Goal: Answer question/provide support

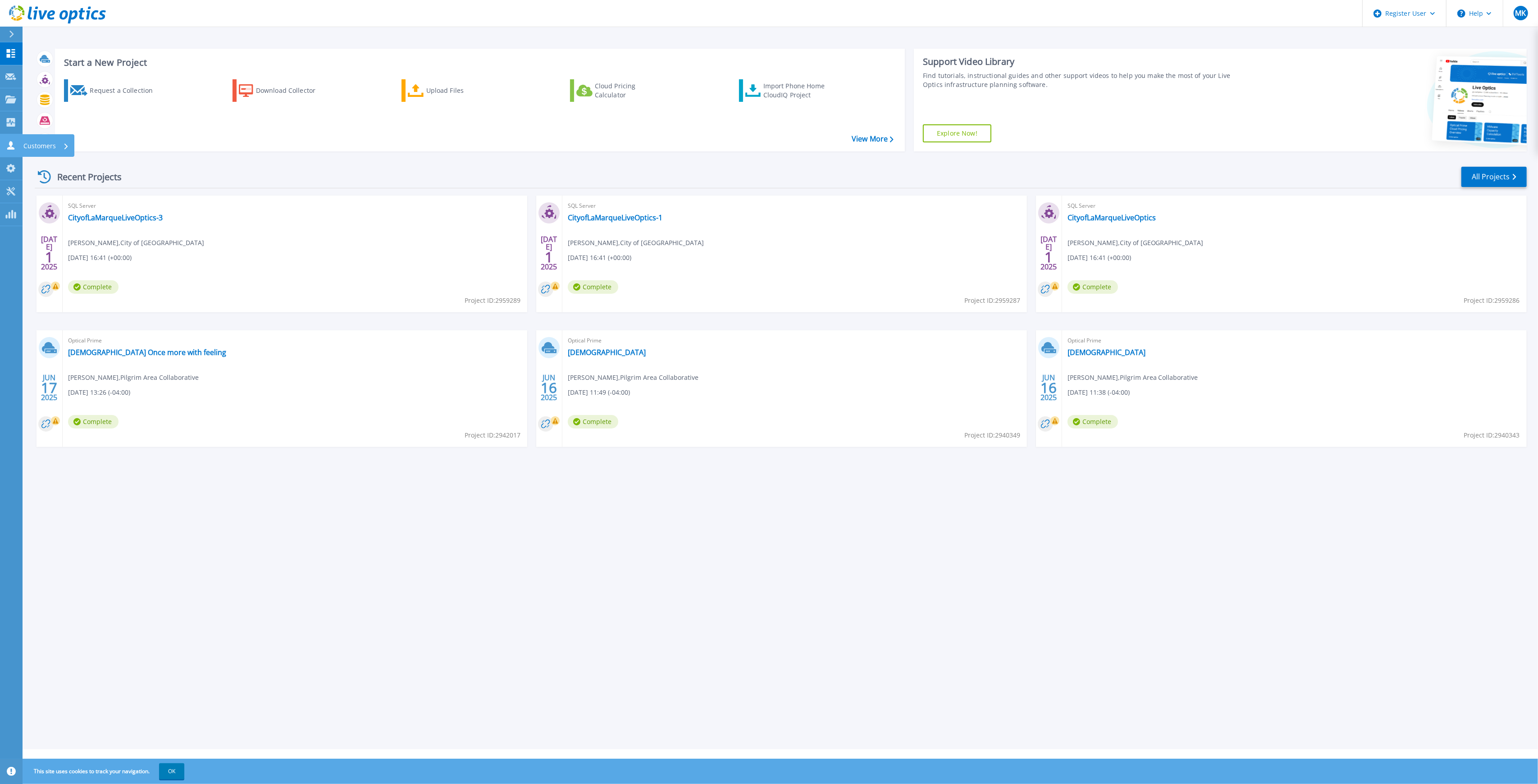
click at [9, 141] on icon at bounding box center [10, 145] width 10 height 9
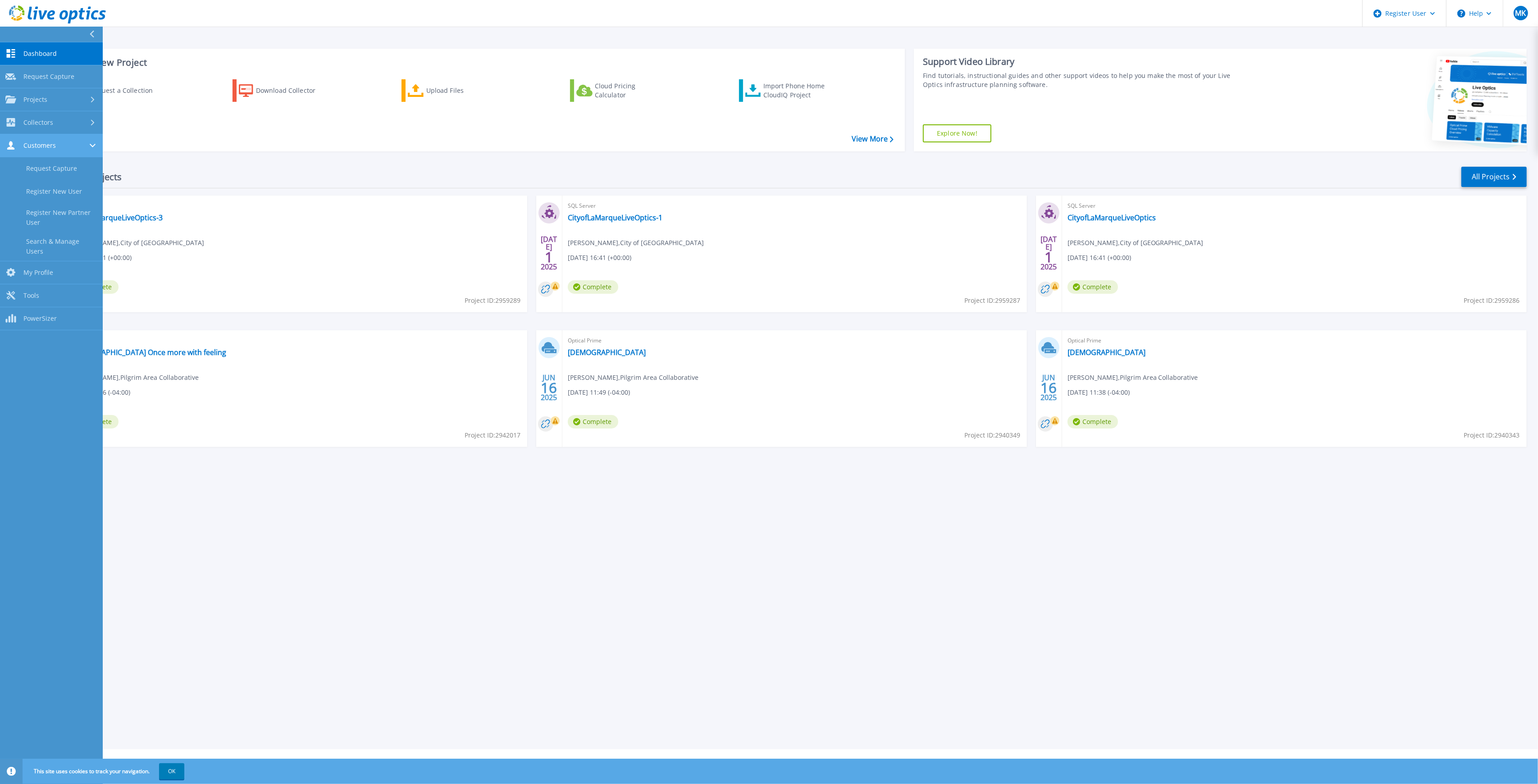
click at [53, 150] on link "Customers Customers" at bounding box center [51, 145] width 103 height 23
click at [53, 152] on link "Customers Customers" at bounding box center [51, 145] width 103 height 23
click at [46, 235] on link "Search & Manage Users" at bounding box center [51, 246] width 103 height 29
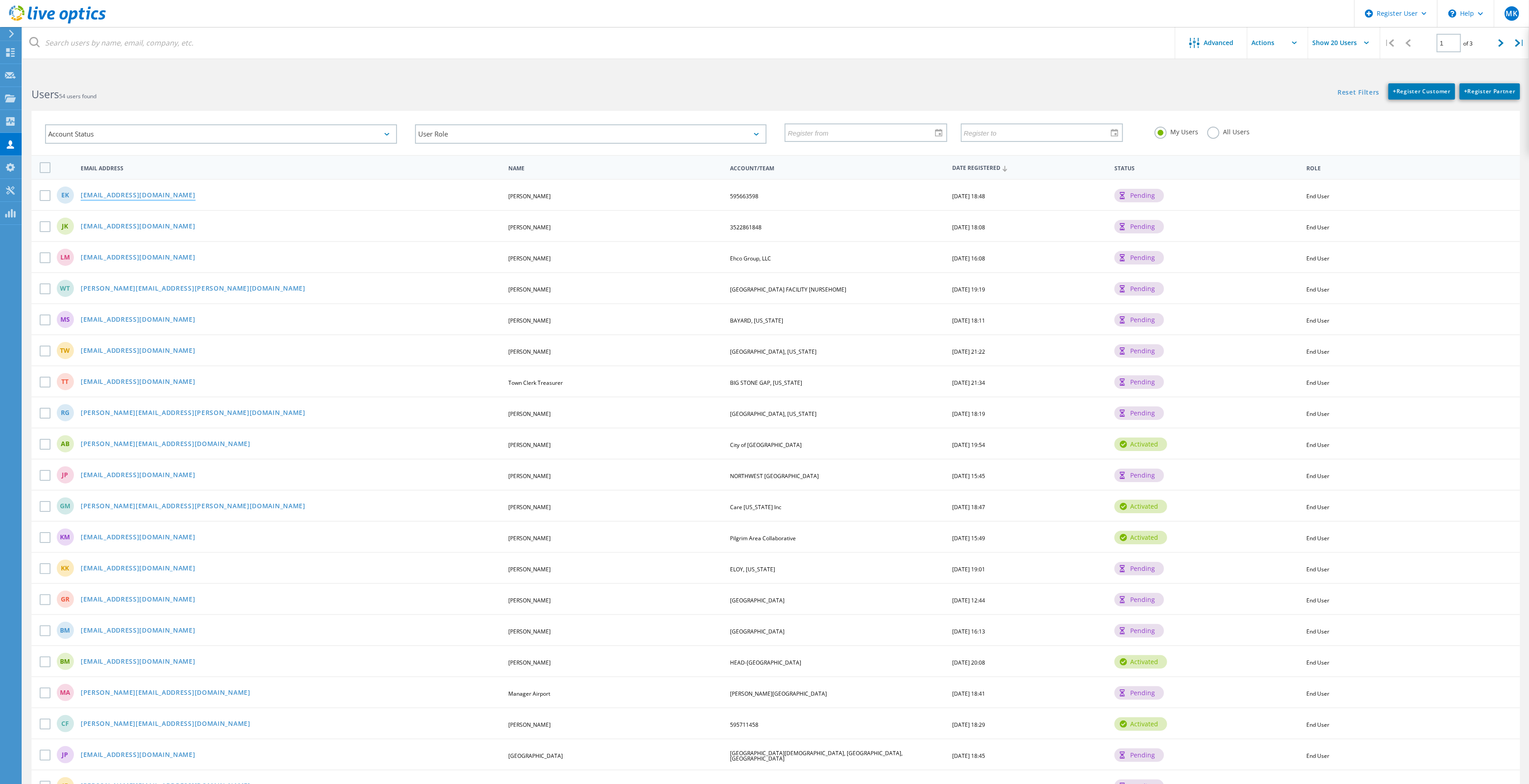
click at [130, 192] on link "EKupstas@mmiprep.org" at bounding box center [138, 196] width 115 height 8
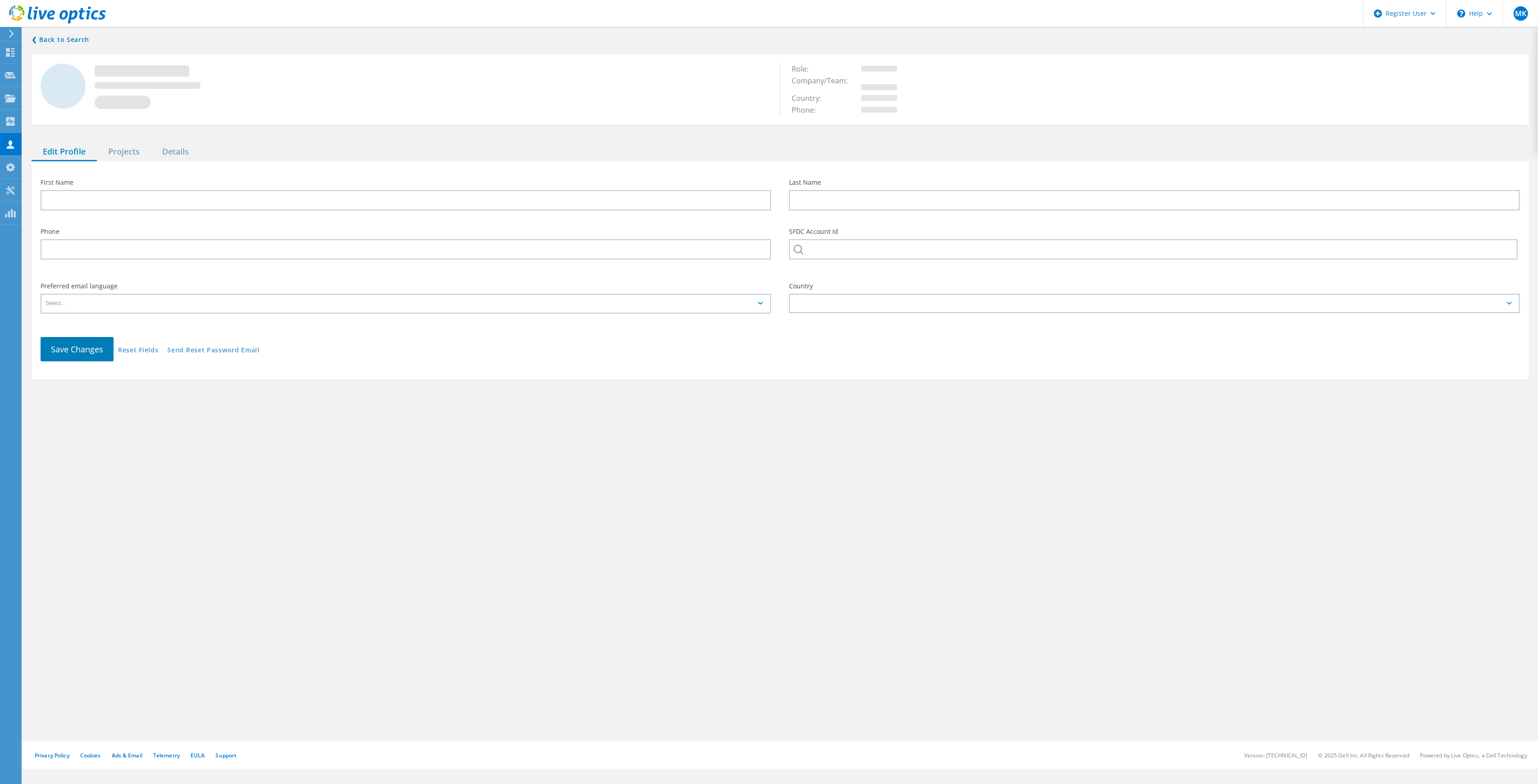
type input "E.J."
type input "Kupstas"
type input "595663598"
type input "English"
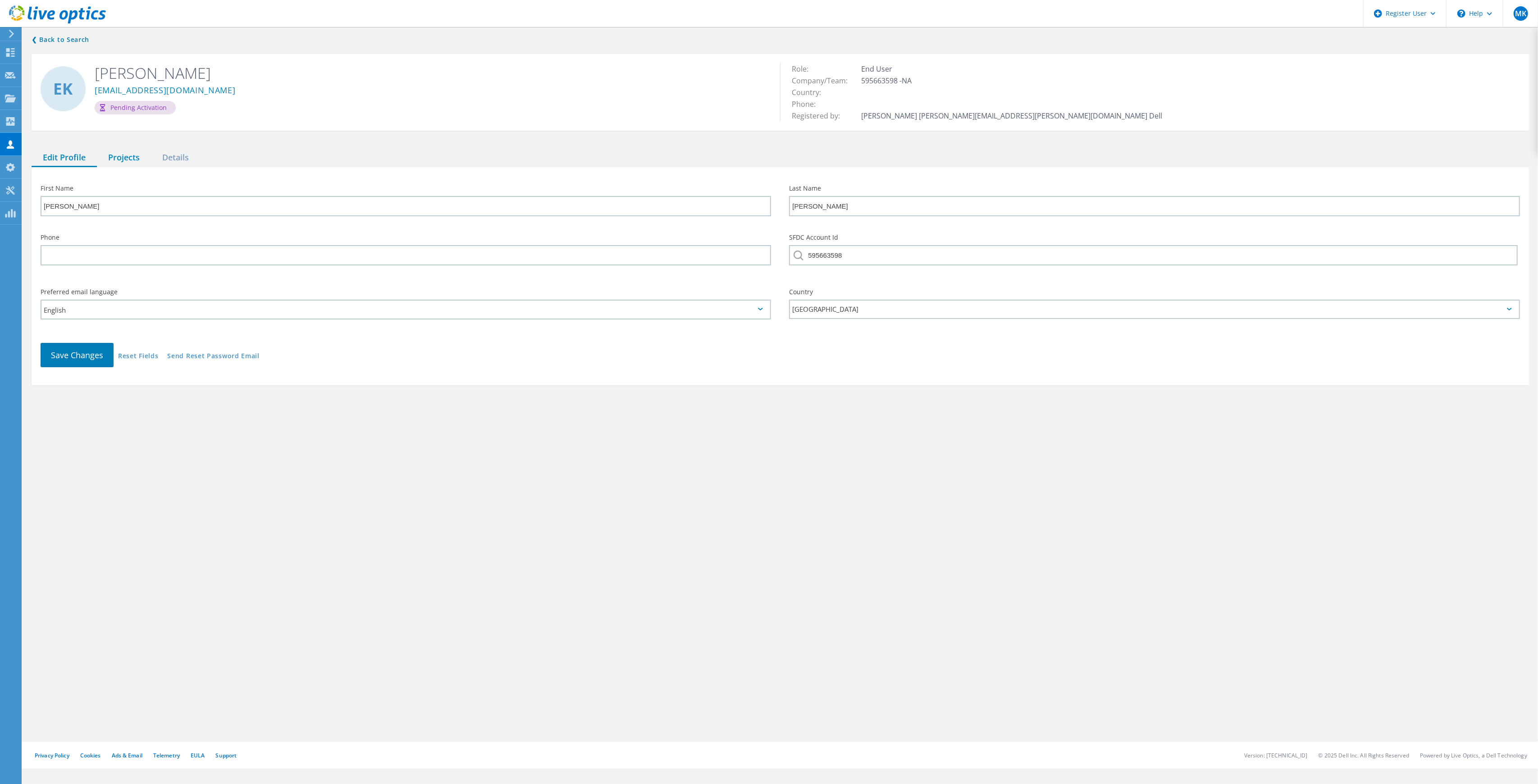
click at [127, 159] on div "Projects" at bounding box center [123, 157] width 54 height 18
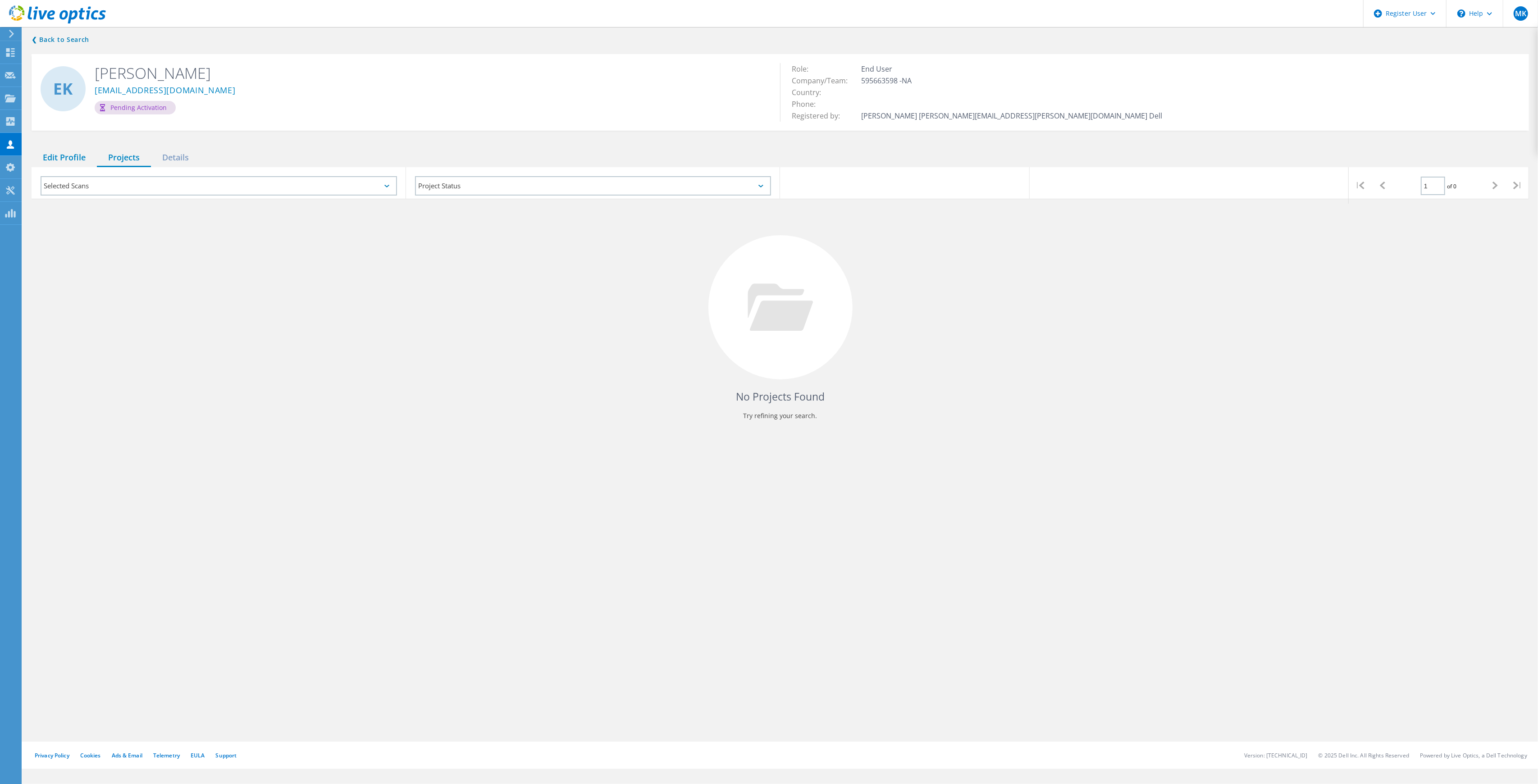
click at [67, 158] on div "Edit Profile" at bounding box center [64, 157] width 66 height 18
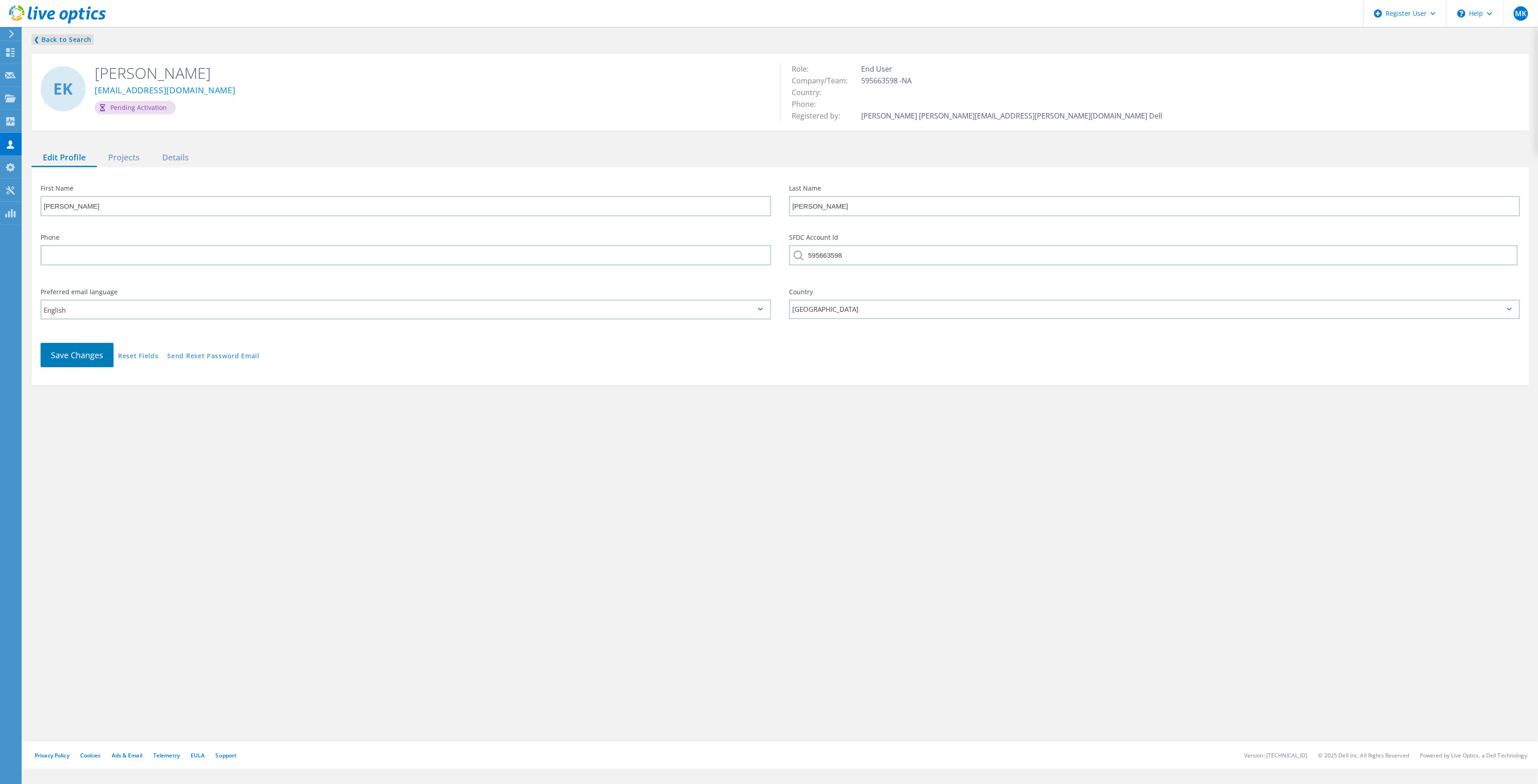
click at [58, 39] on link "❮ Back to Search" at bounding box center [63, 39] width 63 height 10
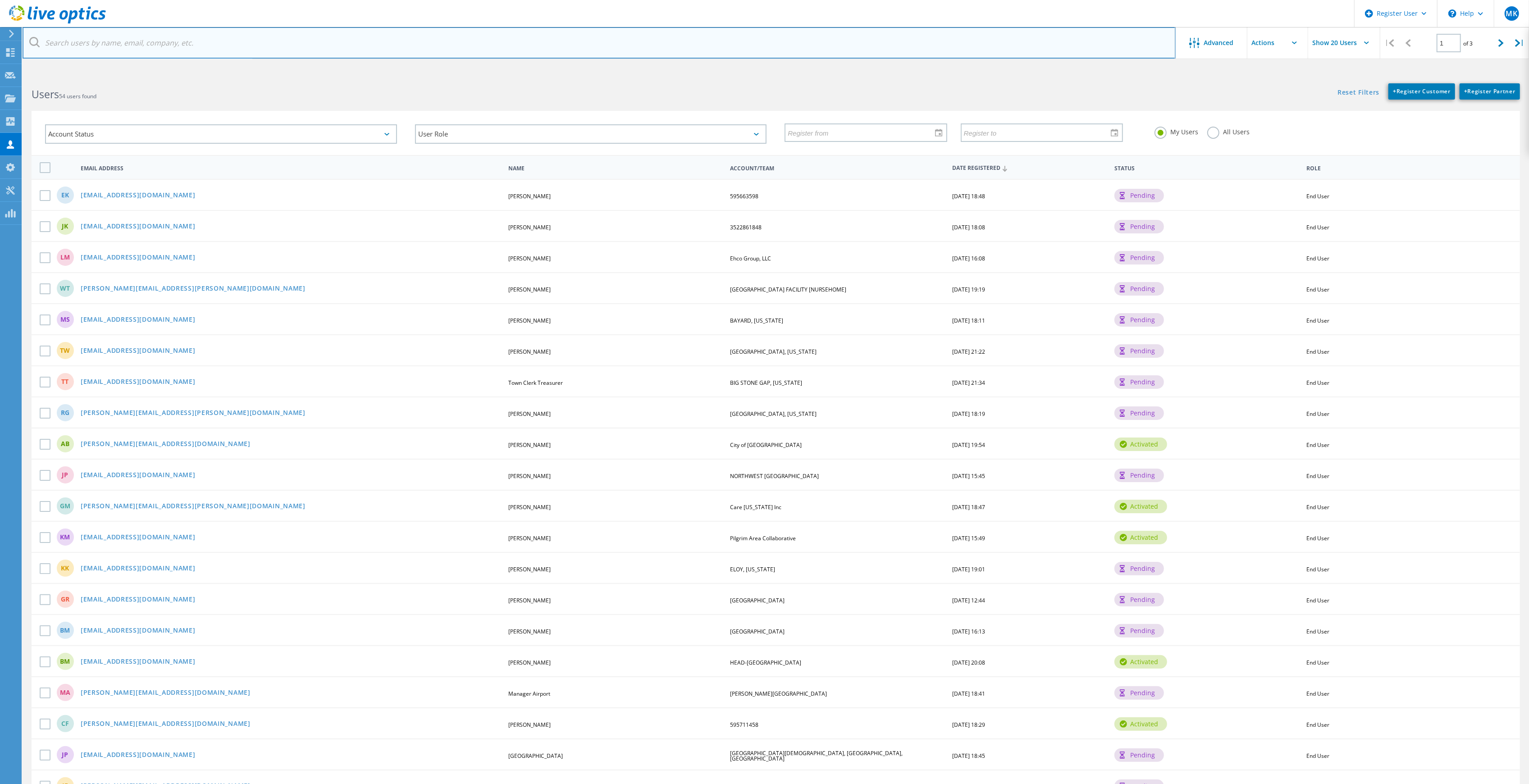
click at [198, 34] on input "text" at bounding box center [599, 42] width 1153 height 31
paste input "[EMAIL_ADDRESS][DOMAIN_NAME]"
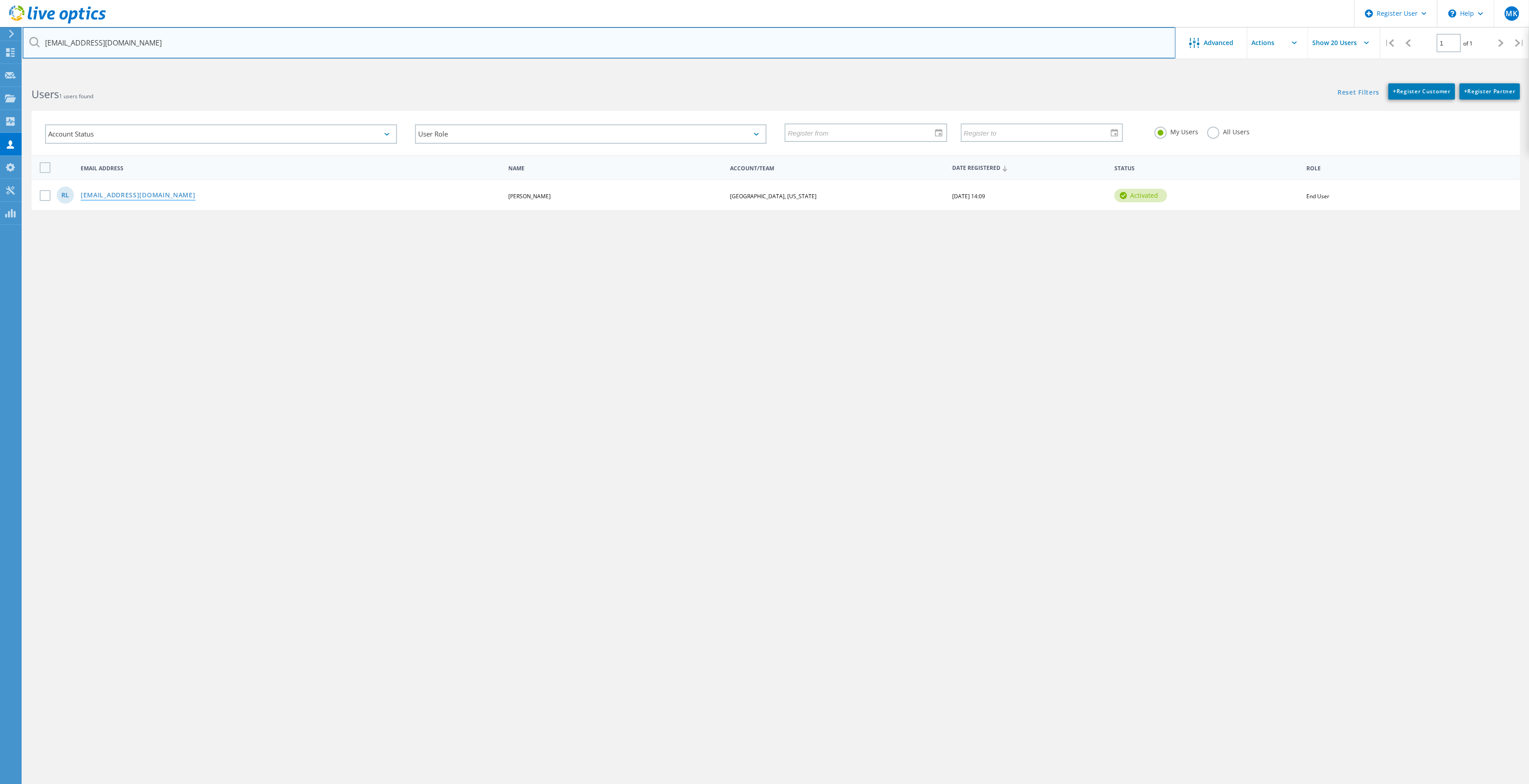
type input "[EMAIL_ADDRESS][DOMAIN_NAME]"
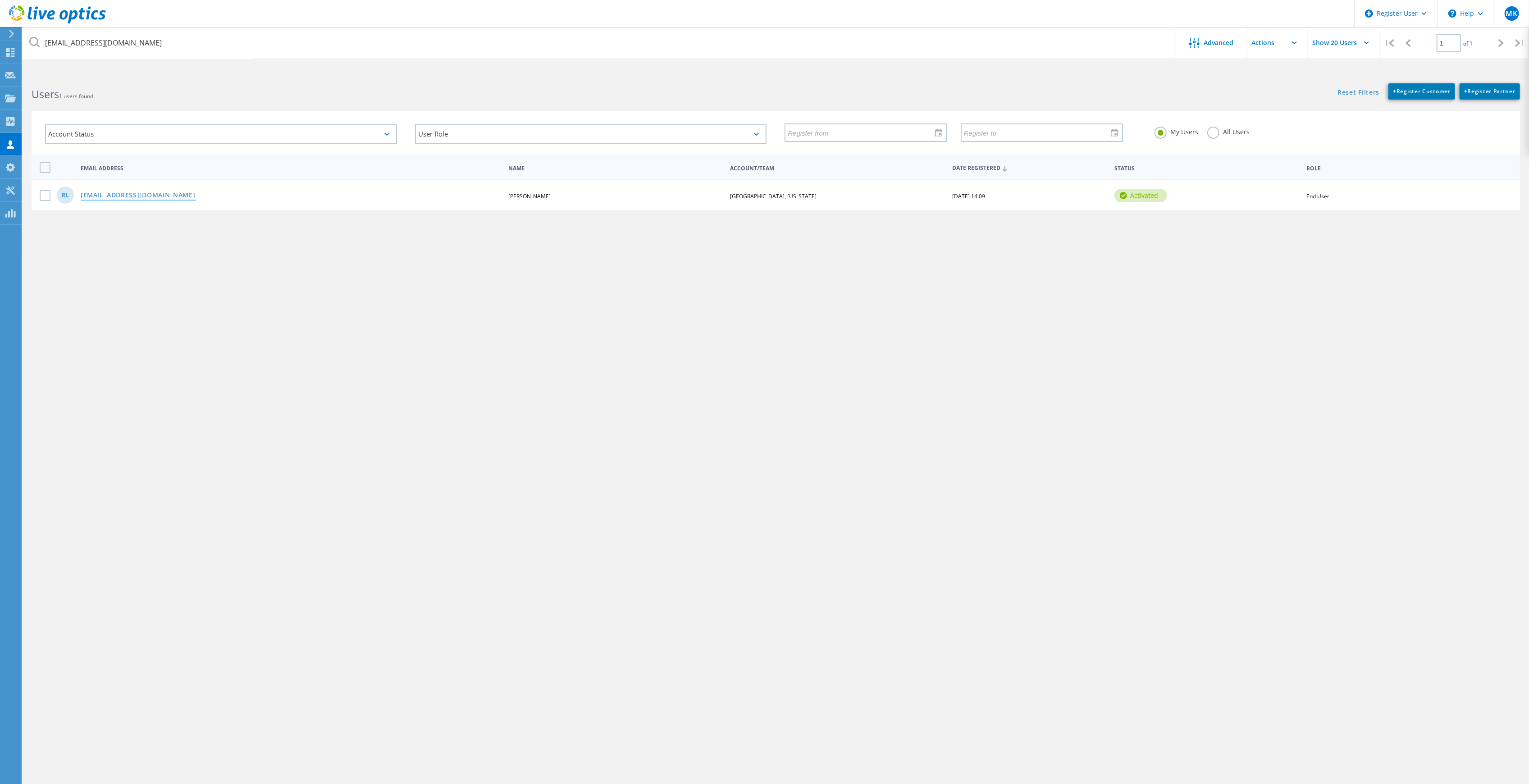
click at [180, 192] on link "[EMAIL_ADDRESS][DOMAIN_NAME]" at bounding box center [138, 196] width 115 height 8
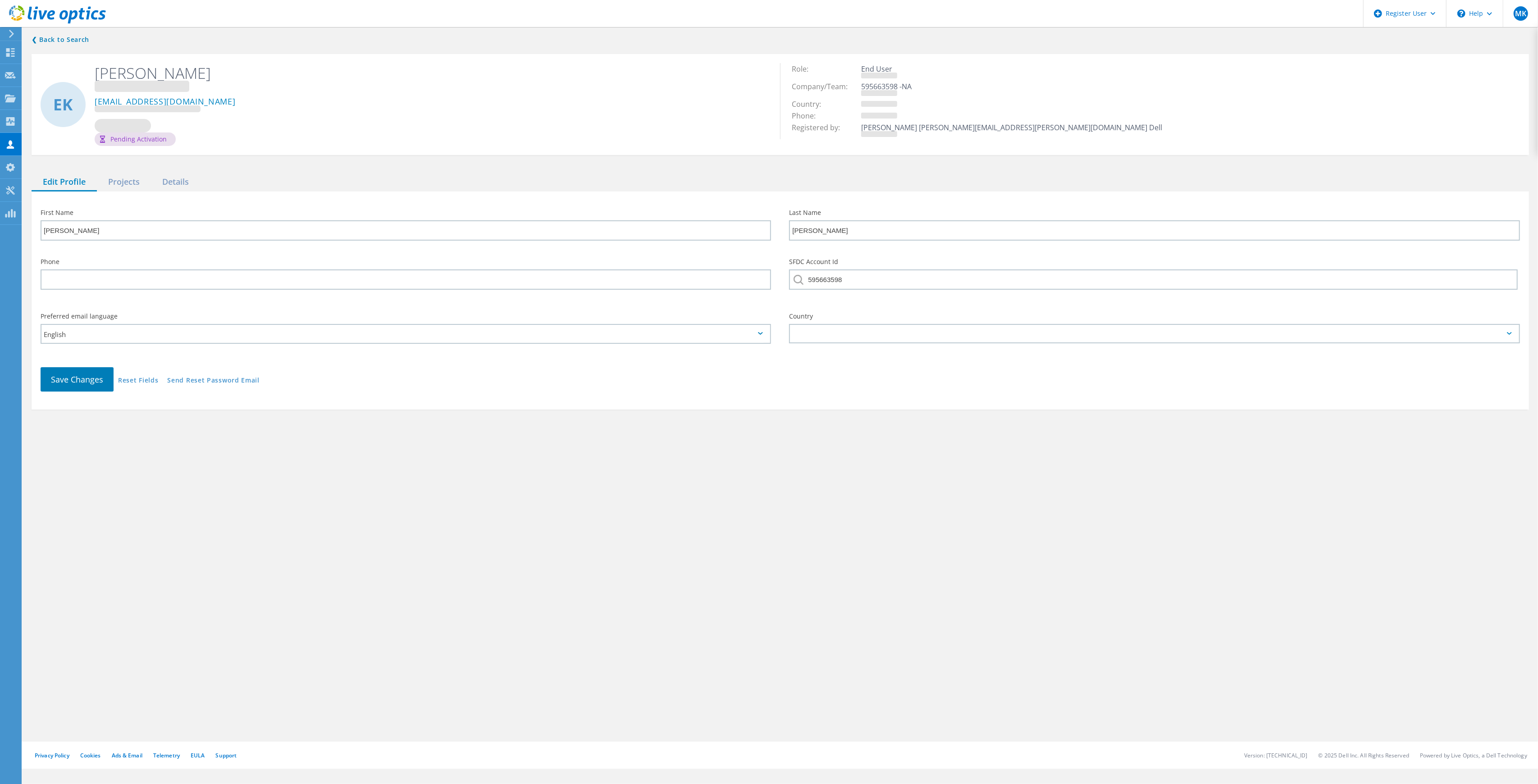
type input "Robert"
type input "Levesque"
type input "[GEOGRAPHIC_DATA], [US_STATE]"
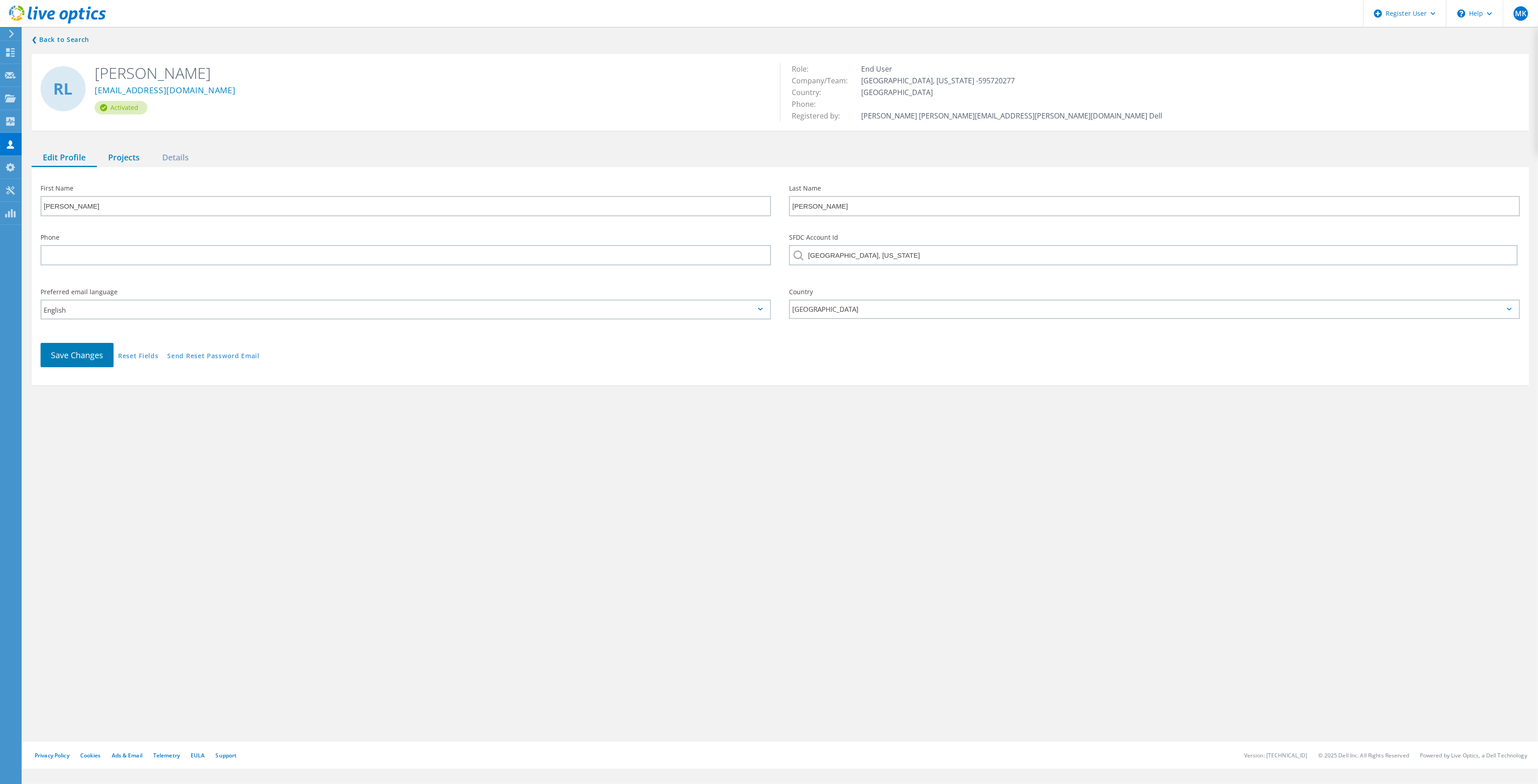
click at [127, 156] on div "Projects" at bounding box center [123, 157] width 54 height 18
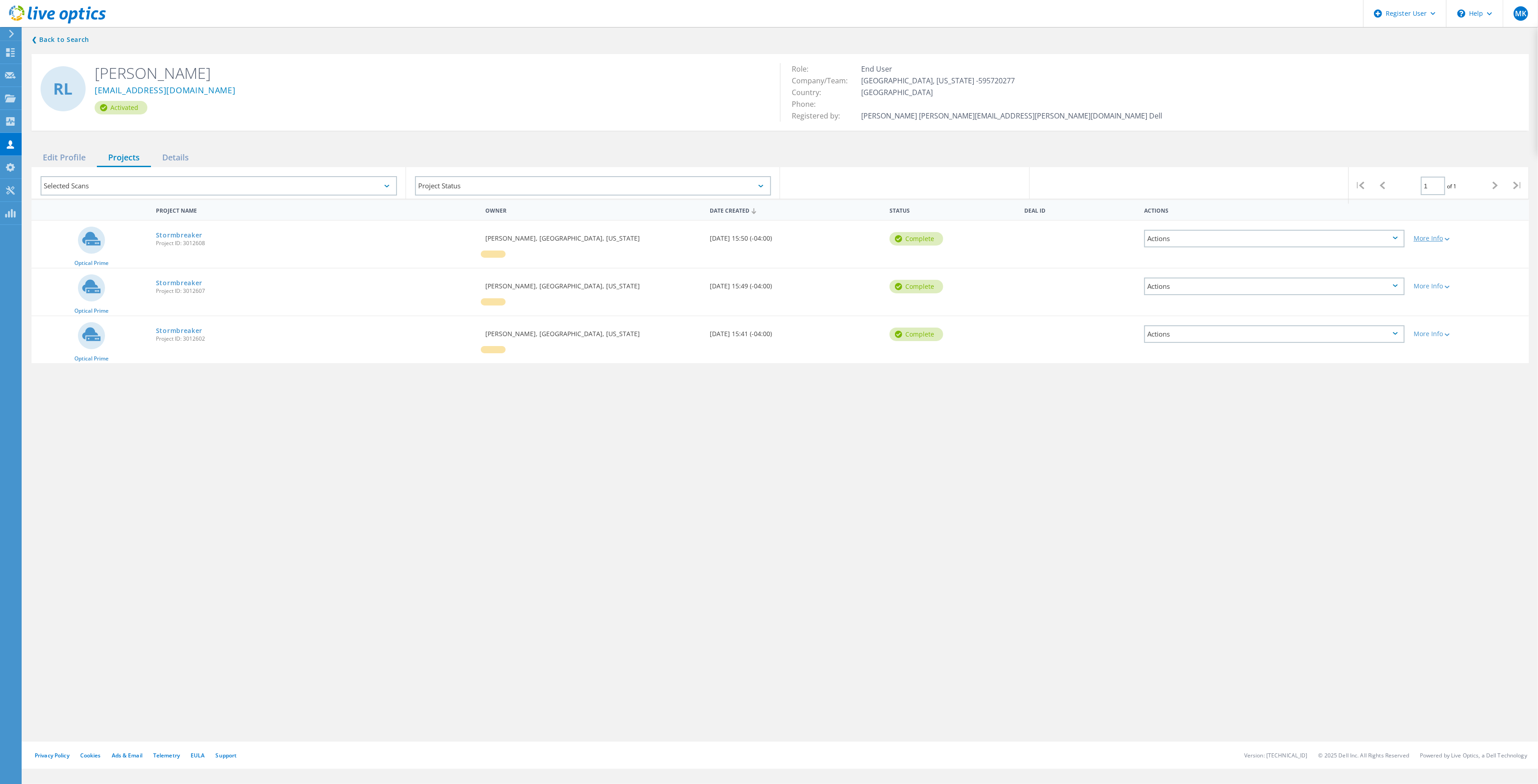
click at [1443, 236] on div "More Info" at bounding box center [1469, 238] width 111 height 6
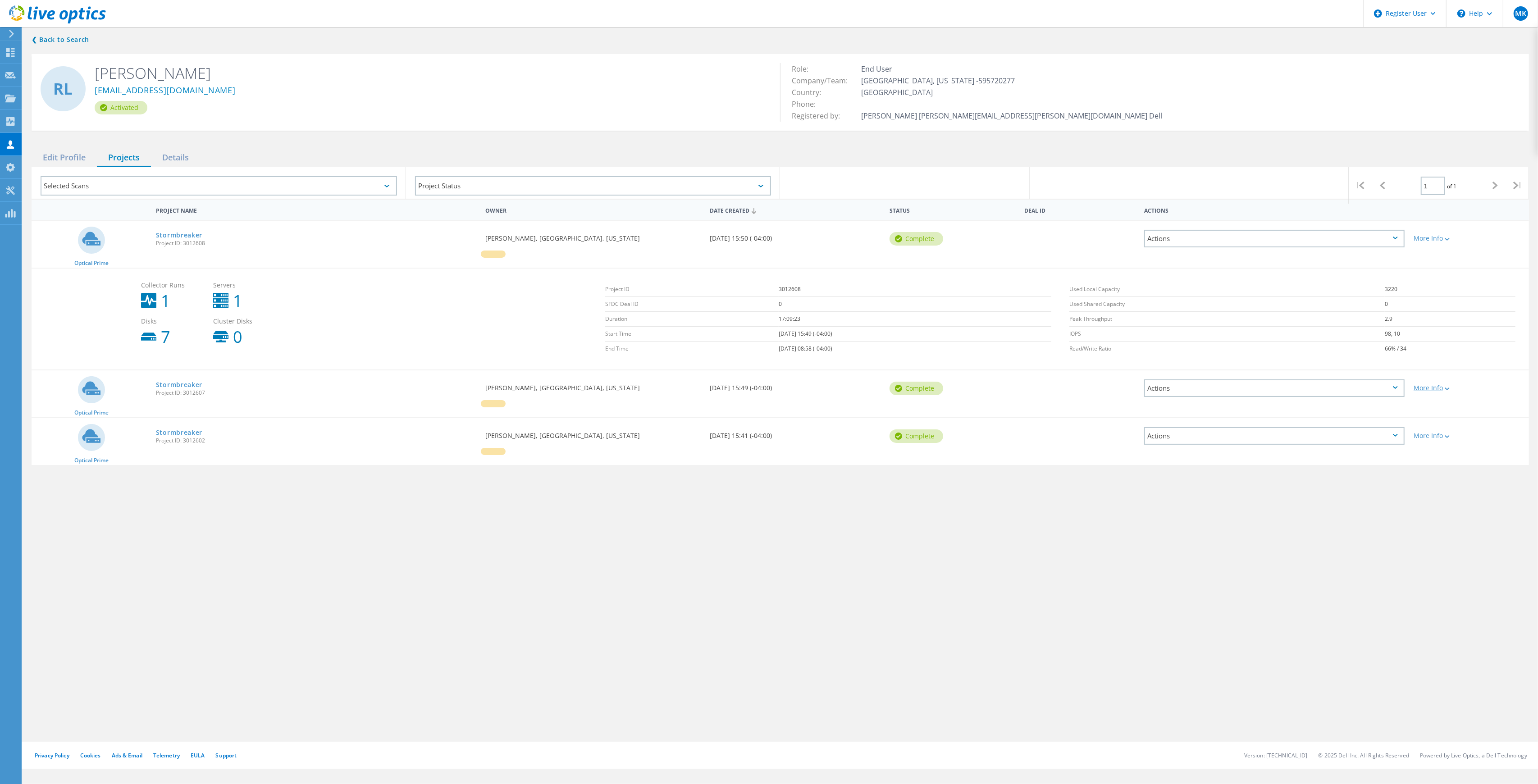
click at [1445, 390] on div at bounding box center [1447, 388] width 6 height 6
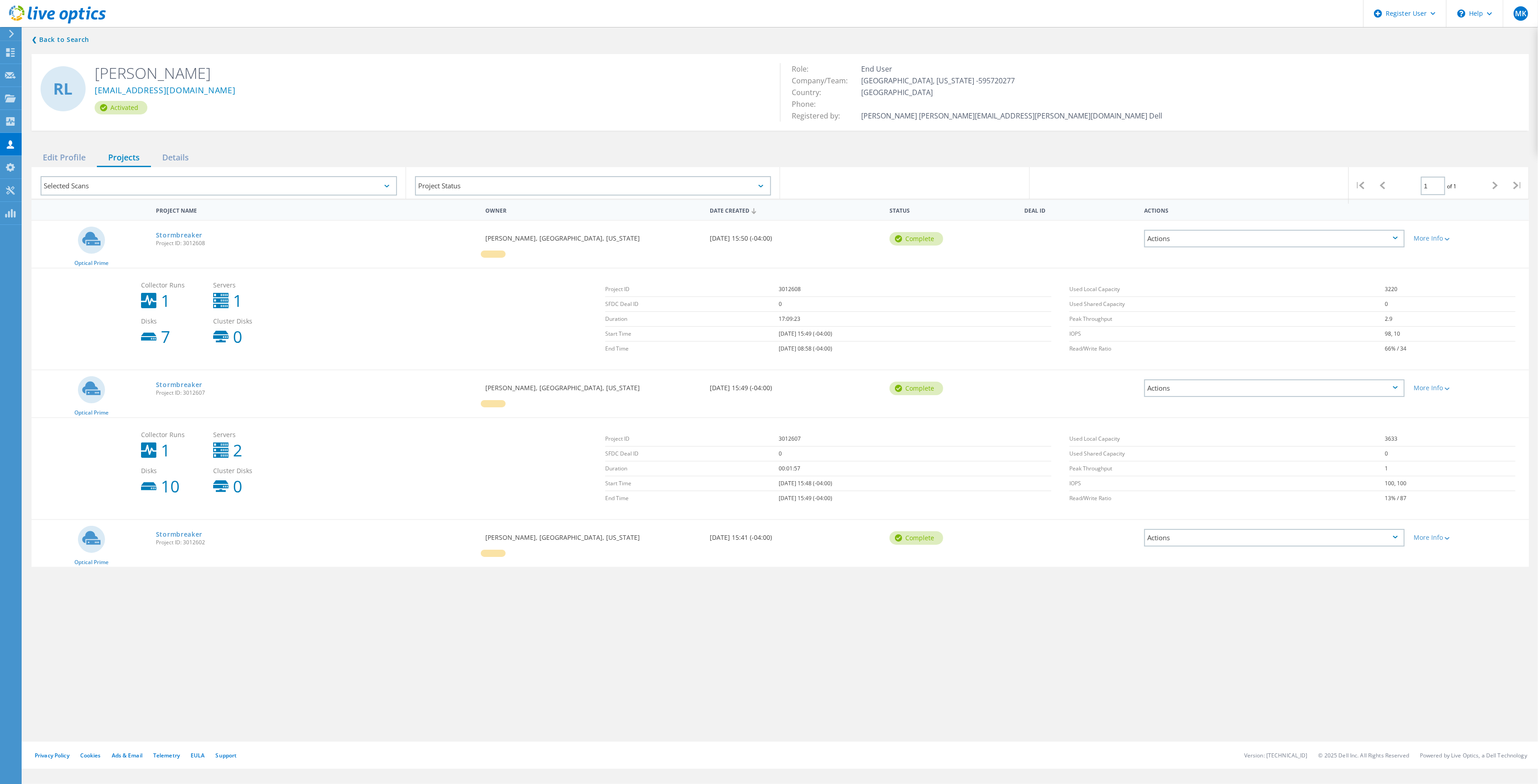
click at [1421, 530] on div "More Info" at bounding box center [1470, 535] width 120 height 30
click at [1422, 535] on div "More Info" at bounding box center [1469, 538] width 111 height 6
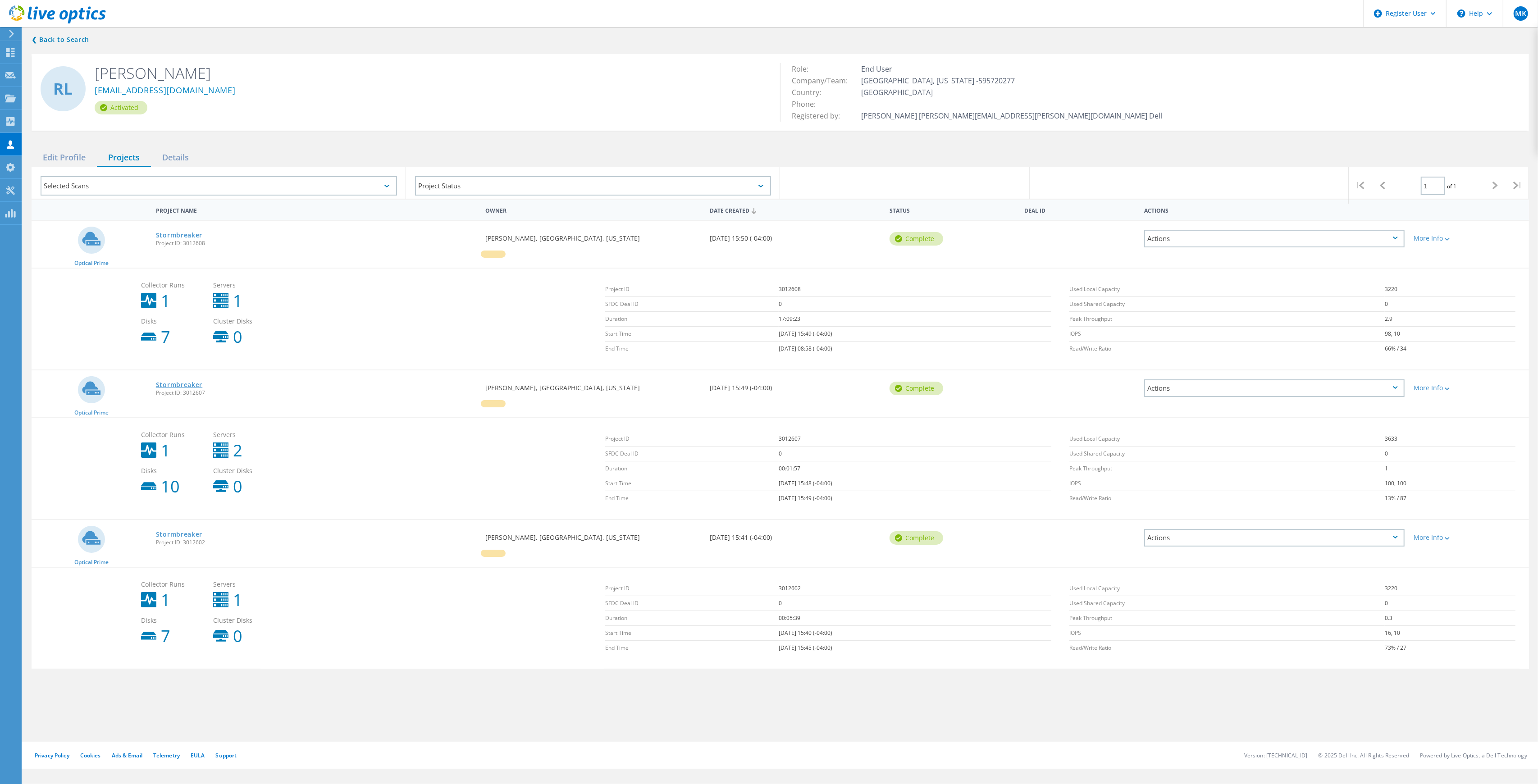
click at [172, 383] on link "Stormbreaker" at bounding box center [179, 385] width 47 height 6
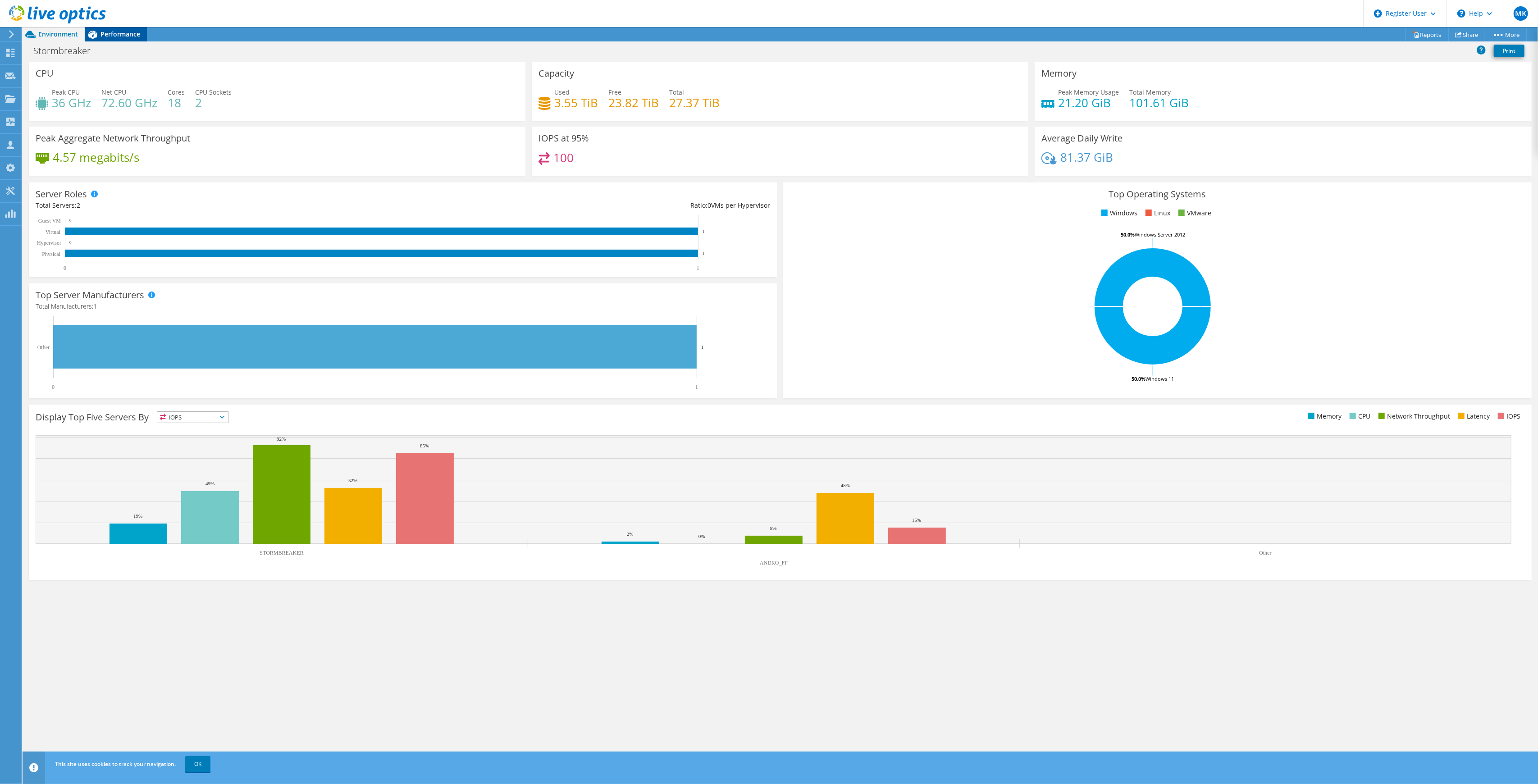
drag, startPoint x: 172, startPoint y: 384, endPoint x: 125, endPoint y: 32, distance: 355.1
click at [125, 32] on span "Performance" at bounding box center [119, 34] width 39 height 9
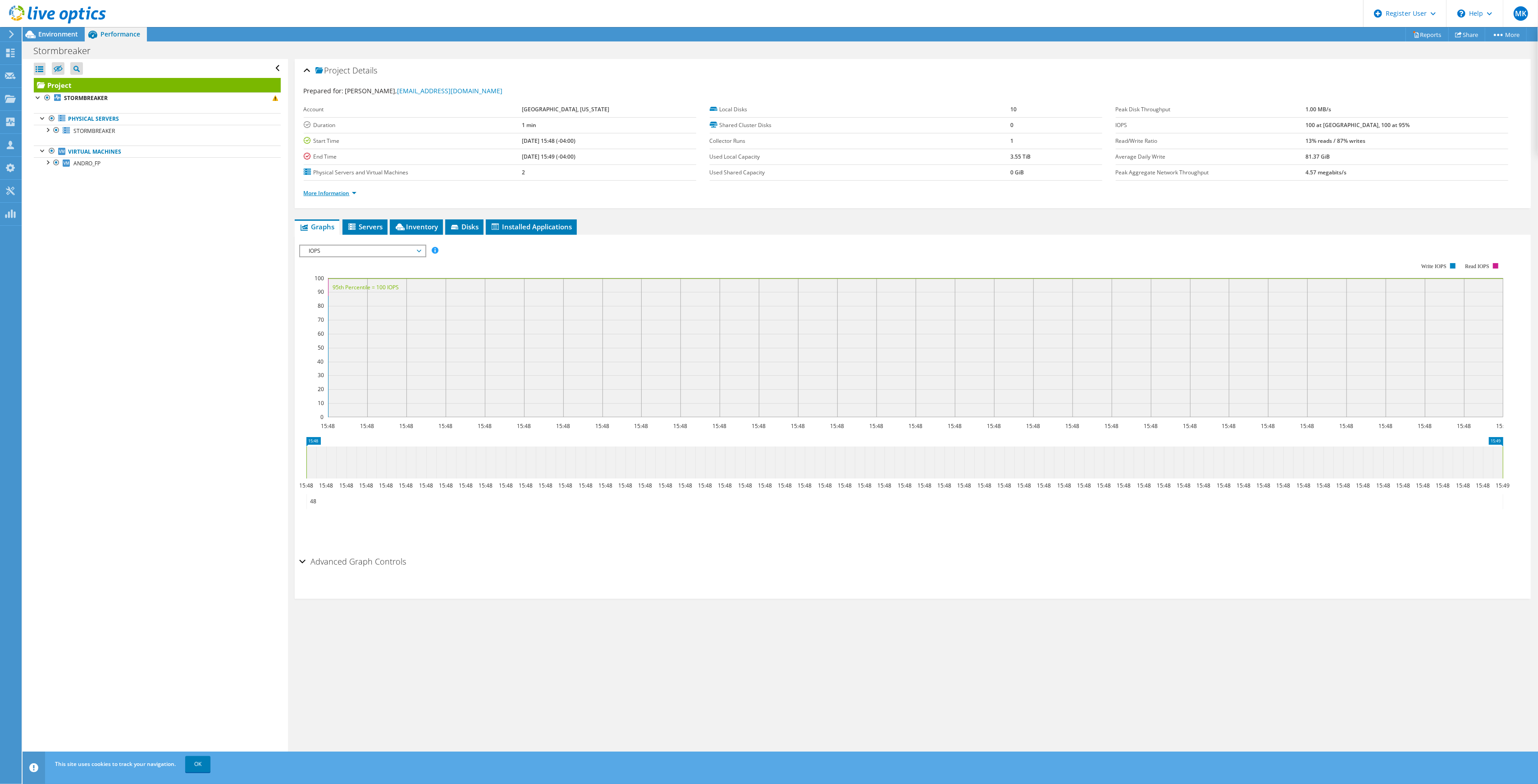
click at [341, 192] on link "More Information" at bounding box center [330, 193] width 53 height 8
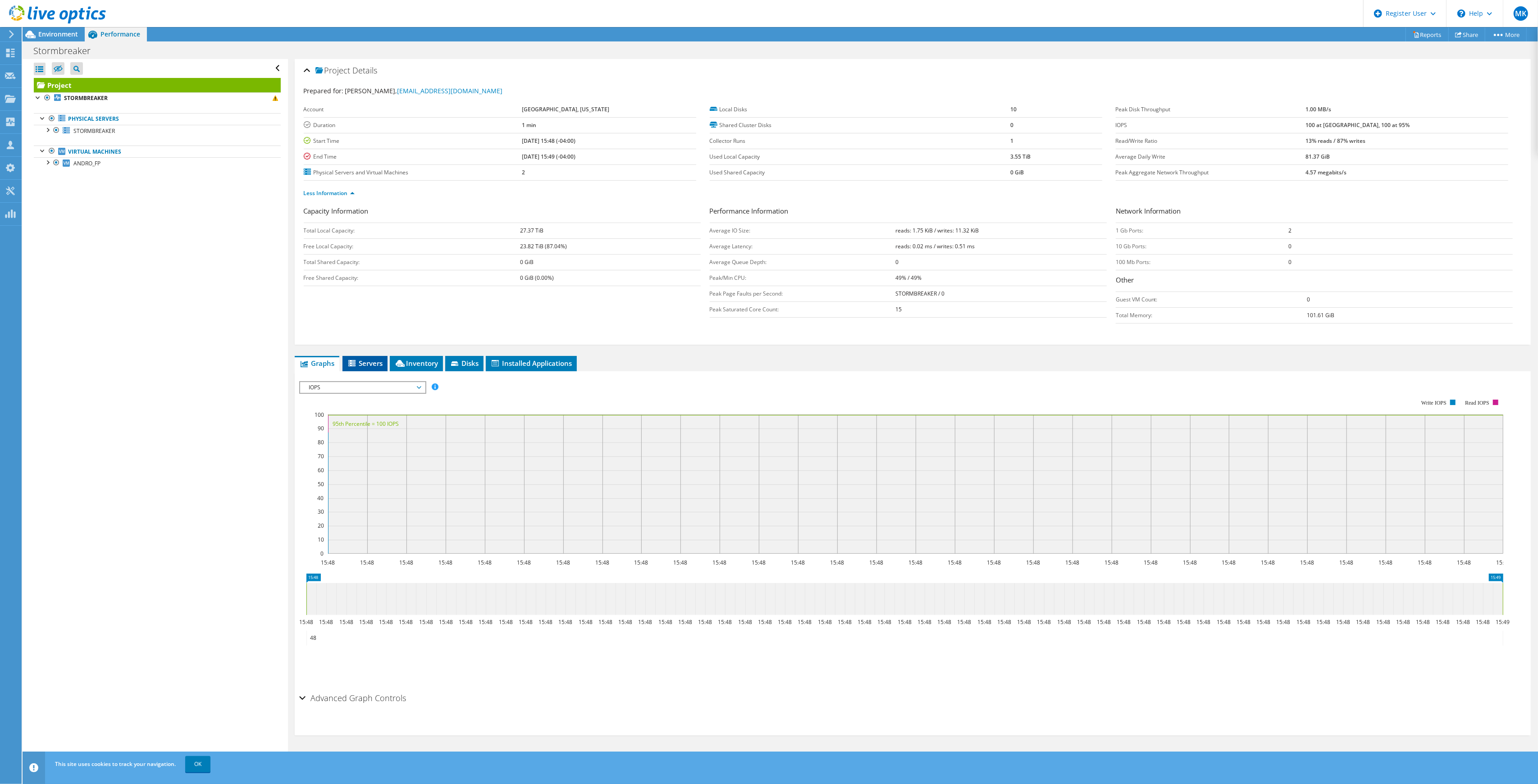
click at [372, 363] on span "Servers" at bounding box center [365, 362] width 36 height 9
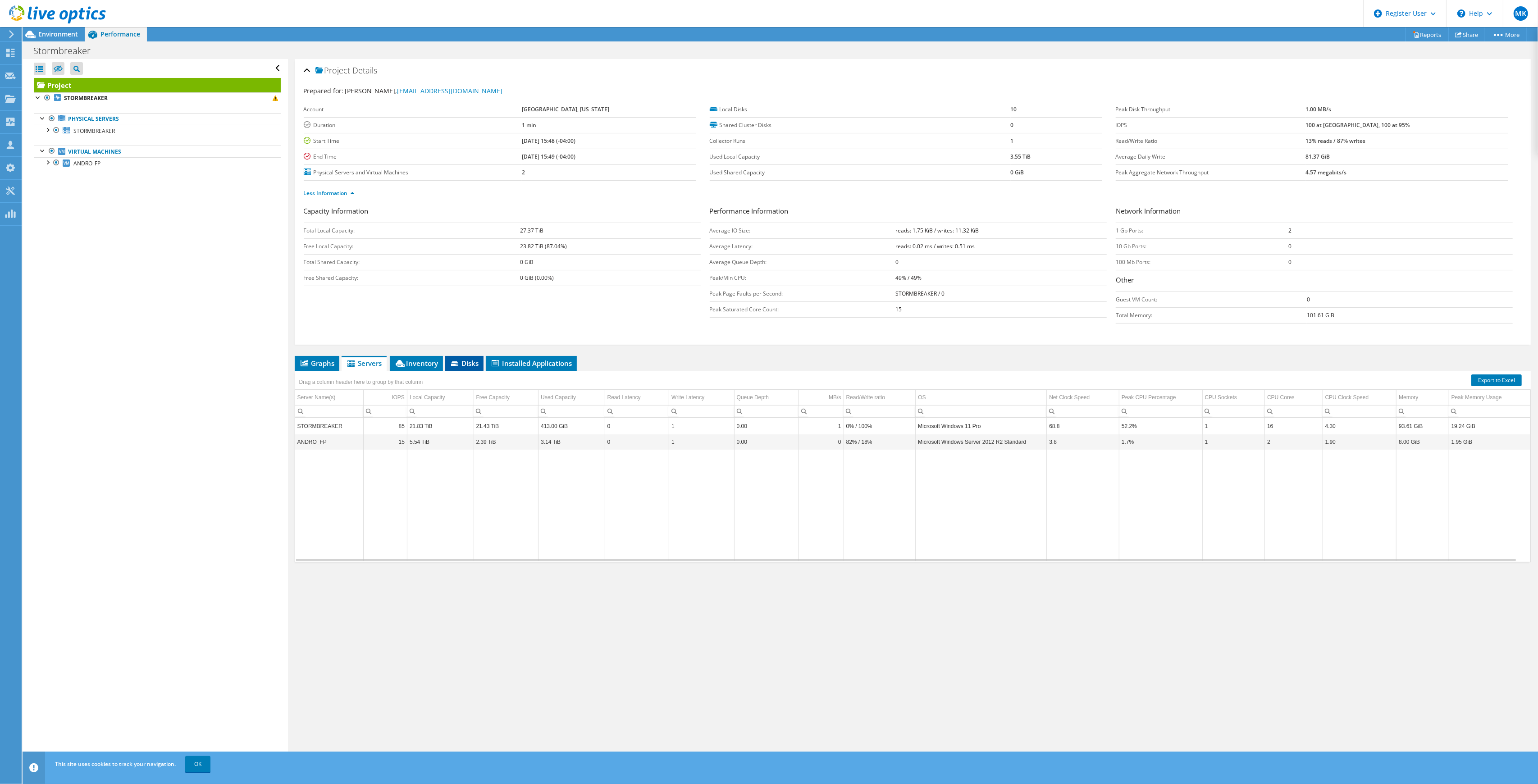
click at [463, 362] on span "Disks" at bounding box center [464, 362] width 30 height 9
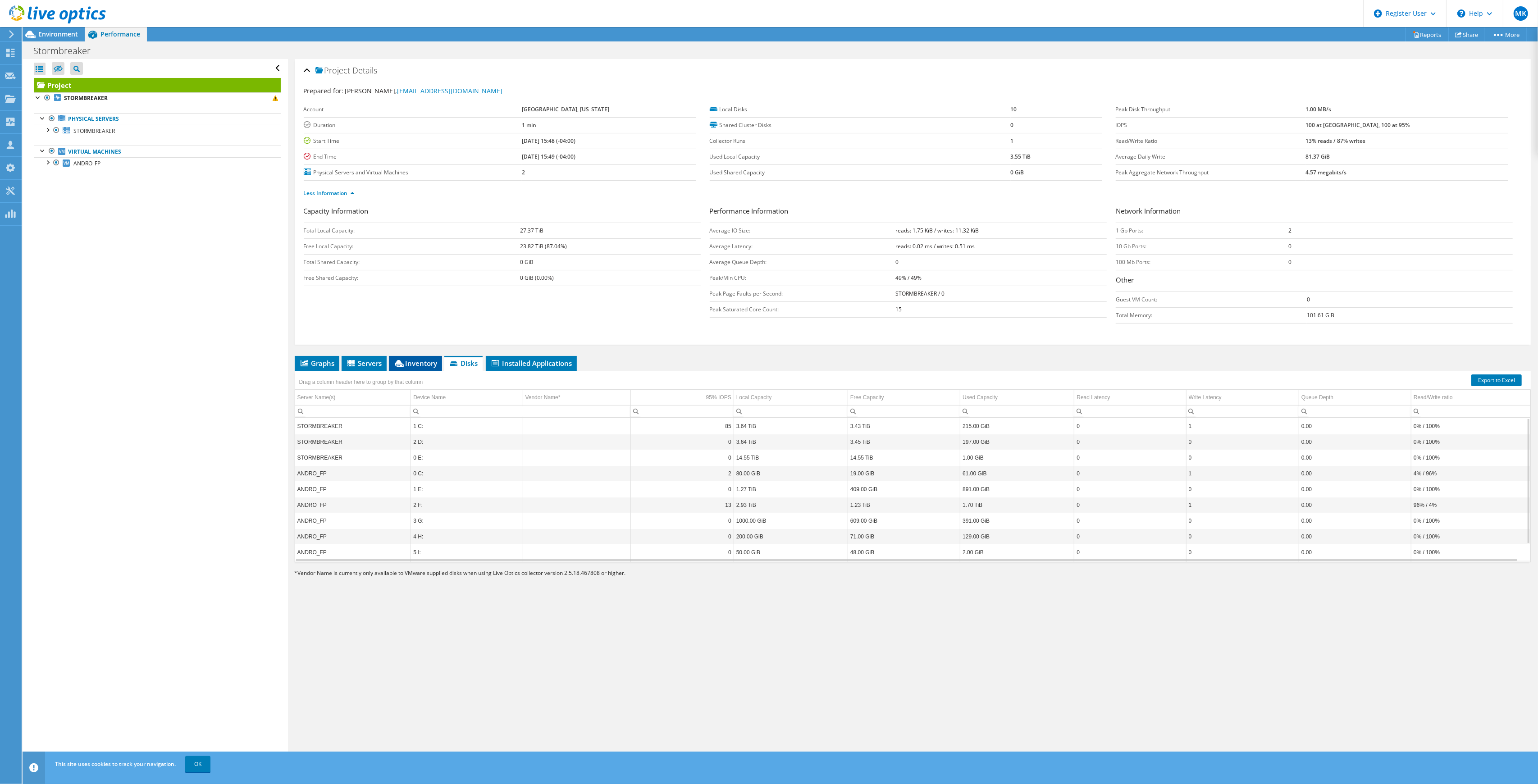
click at [419, 362] on span "Inventory" at bounding box center [415, 362] width 44 height 9
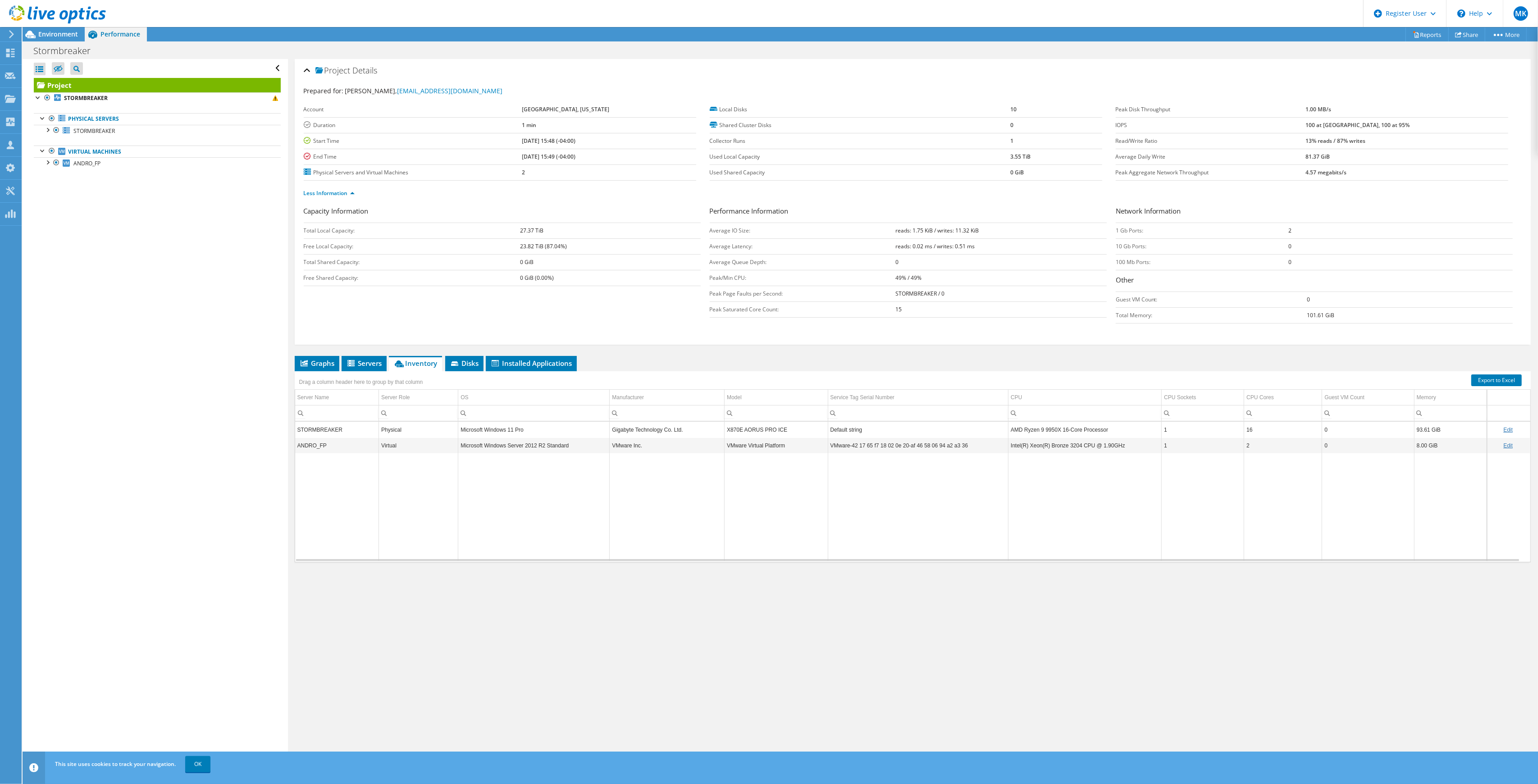
click at [69, 10] on icon at bounding box center [57, 14] width 97 height 18
